Goal: Task Accomplishment & Management: Use online tool/utility

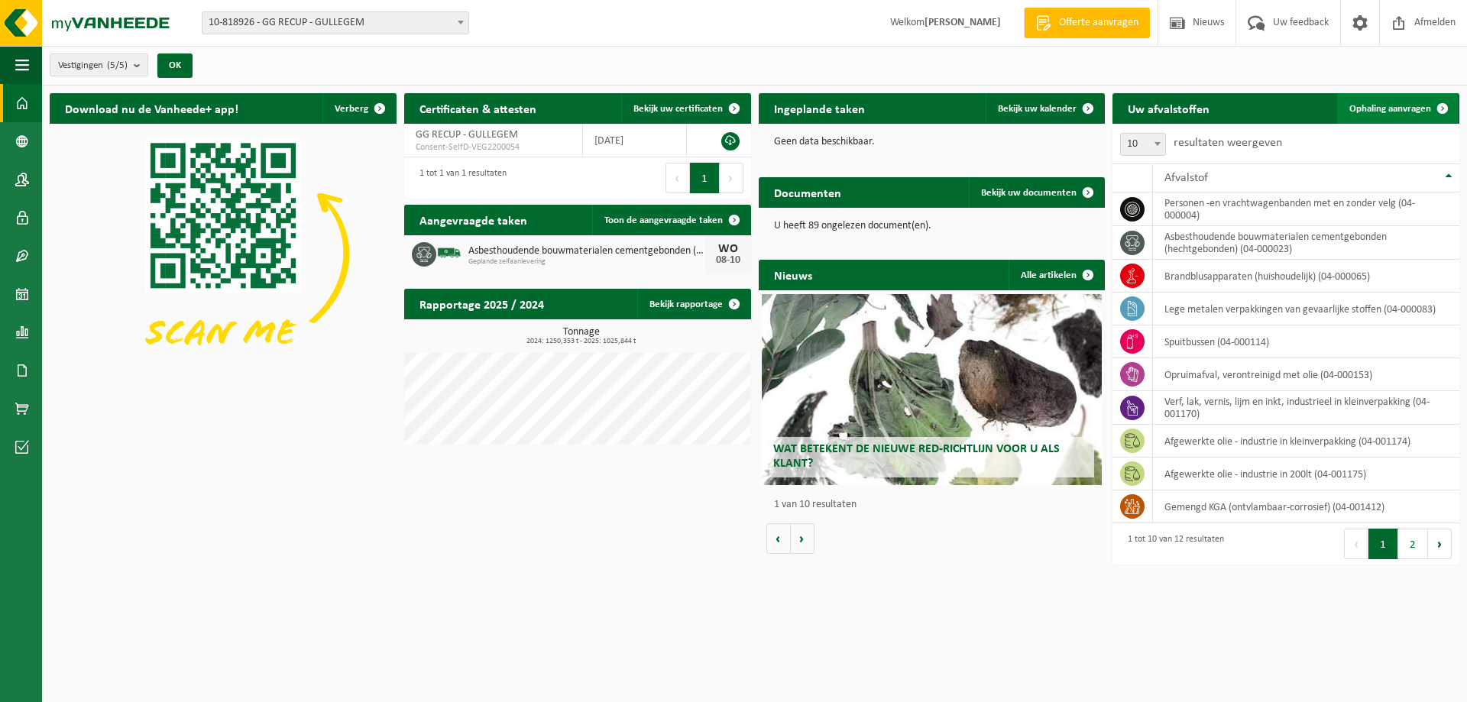
click at [1423, 105] on span "Ophaling aanvragen" at bounding box center [1390, 109] width 82 height 10
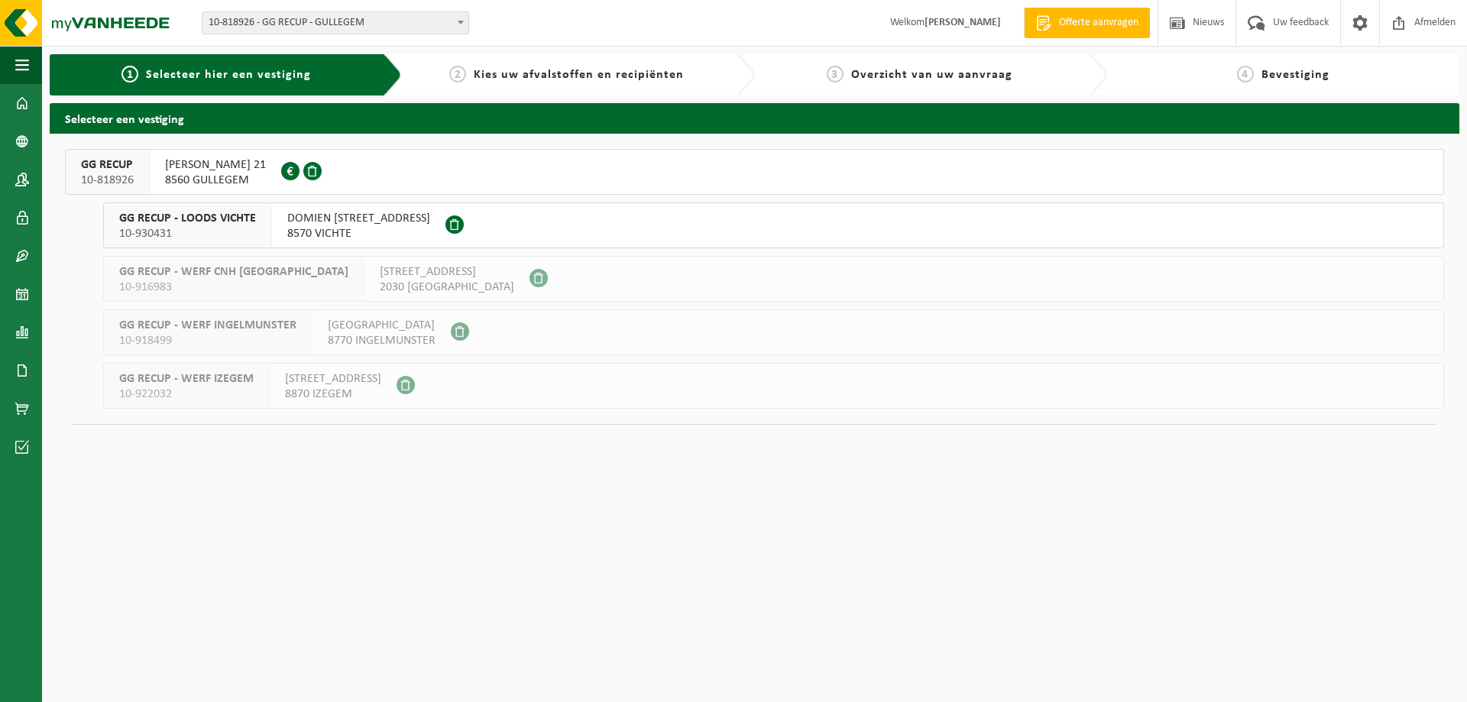
click at [106, 164] on span "GG RECUP" at bounding box center [107, 164] width 53 height 15
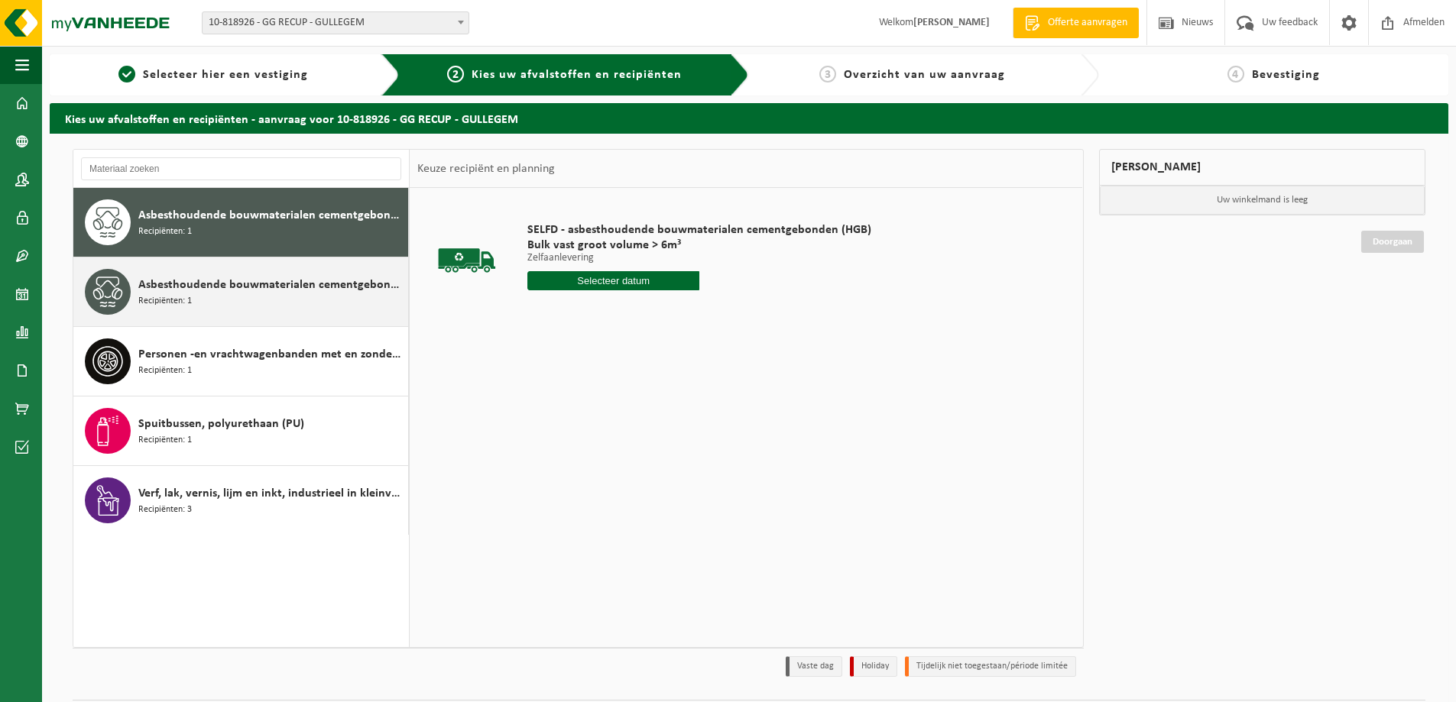
click at [256, 298] on div "Asbesthoudende bouwmaterialen cementgebonden met isolatie(hechtgebonden) Recipi…" at bounding box center [271, 292] width 266 height 46
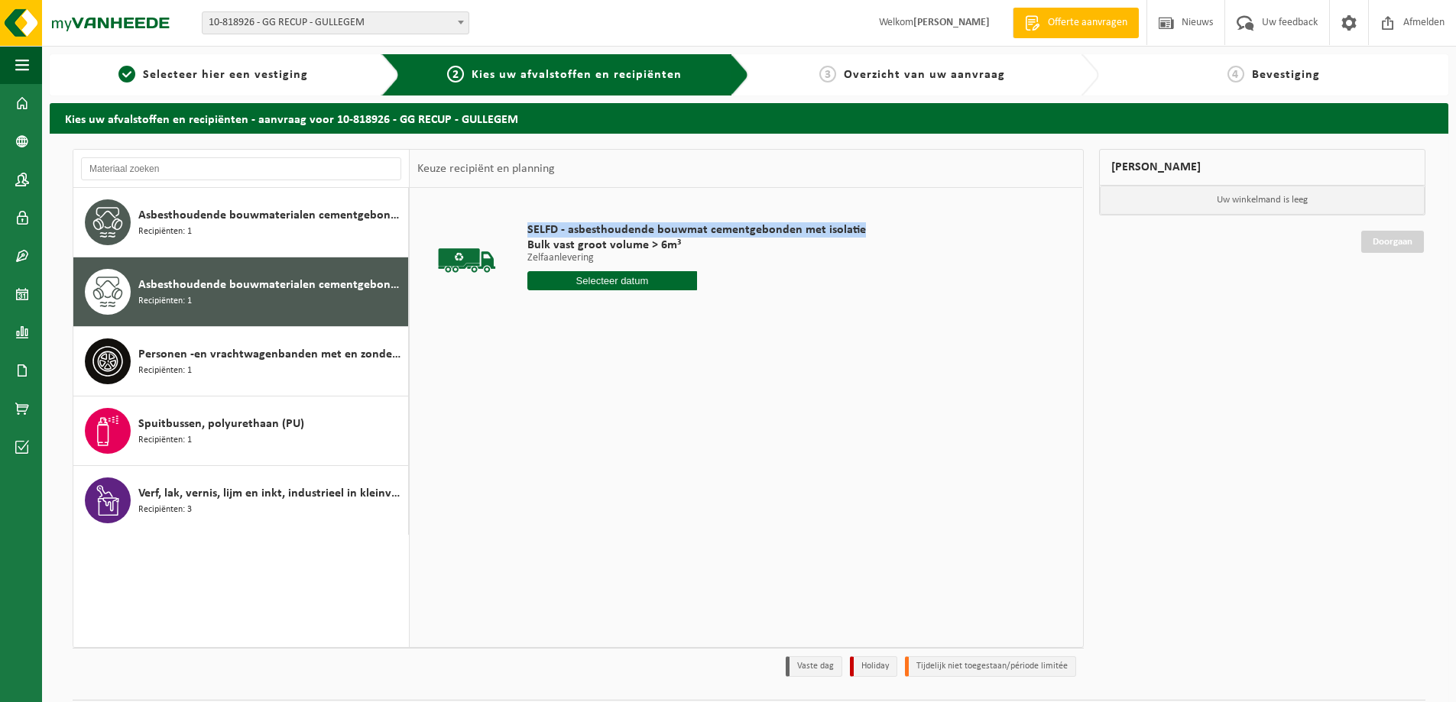
drag, startPoint x: 874, startPoint y: 228, endPoint x: 858, endPoint y: 228, distance: 16.0
click at [858, 228] on td "SELFD - asbesthoudende bouwmat cementgebonden met isolatie Bulk vast groot volu…" at bounding box center [795, 260] width 559 height 129
copy span "SELFD - asbesthoudende bouwmat cementgebonden met isolatie"
